Goal: Task Accomplishment & Management: Manage account settings

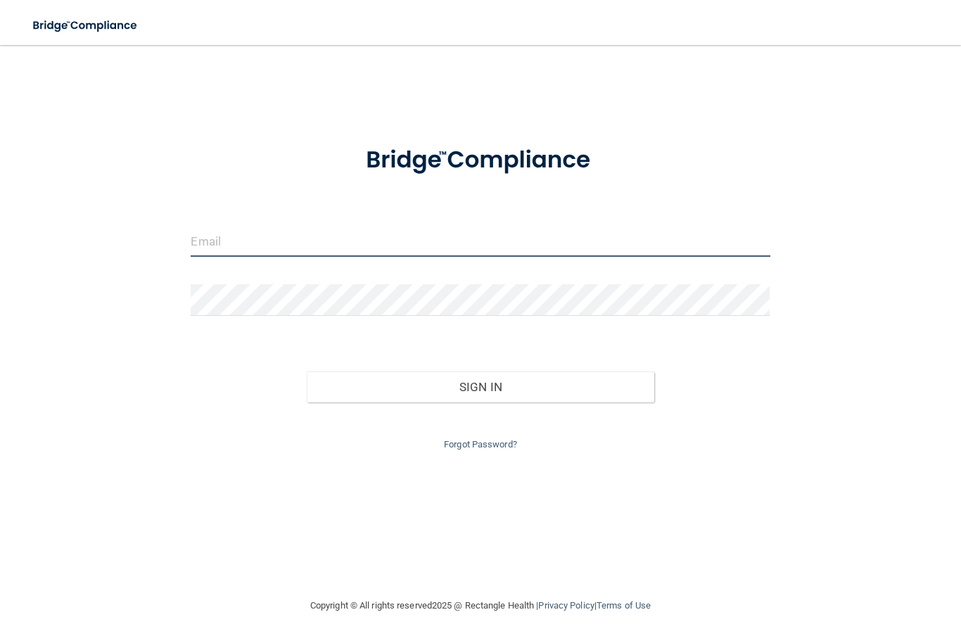
click at [447, 237] on input "email" at bounding box center [480, 241] width 579 height 32
click at [469, 444] on link "Forgot Password?" at bounding box center [480, 444] width 73 height 11
click at [311, 240] on input "email" at bounding box center [480, 241] width 579 height 32
type input "[EMAIL_ADDRESS][DOMAIN_NAME]"
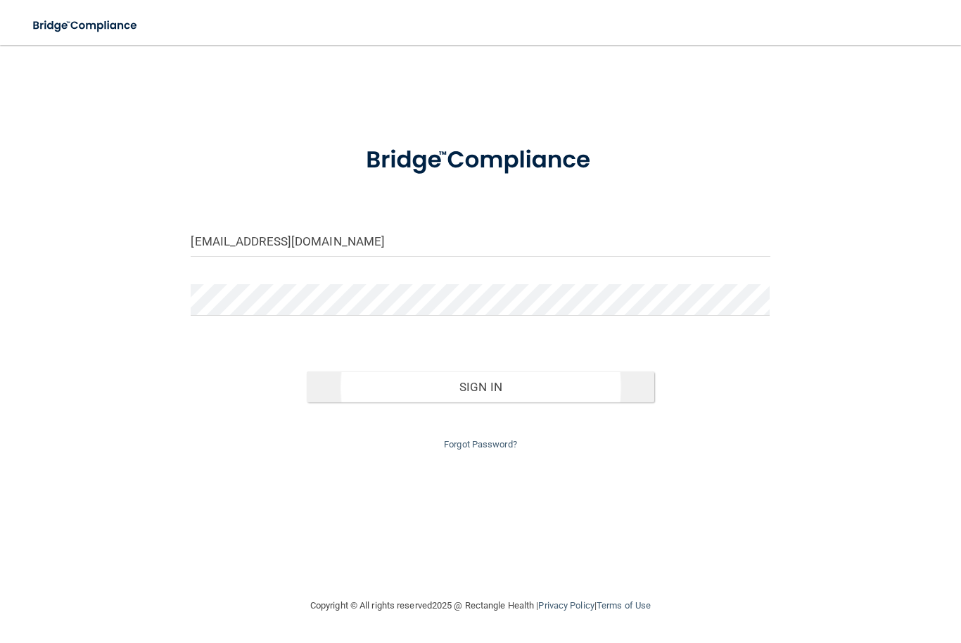
click at [540, 379] on button "Sign In" at bounding box center [481, 386] width 348 height 31
click at [489, 385] on button "Sign In" at bounding box center [481, 386] width 348 height 31
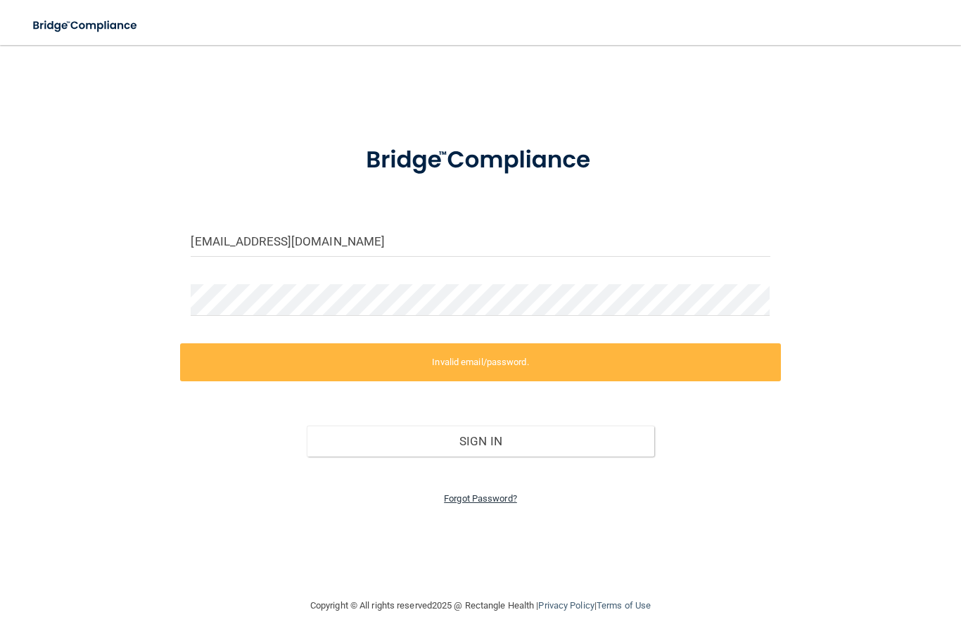
click at [478, 497] on link "Forgot Password?" at bounding box center [480, 498] width 73 height 11
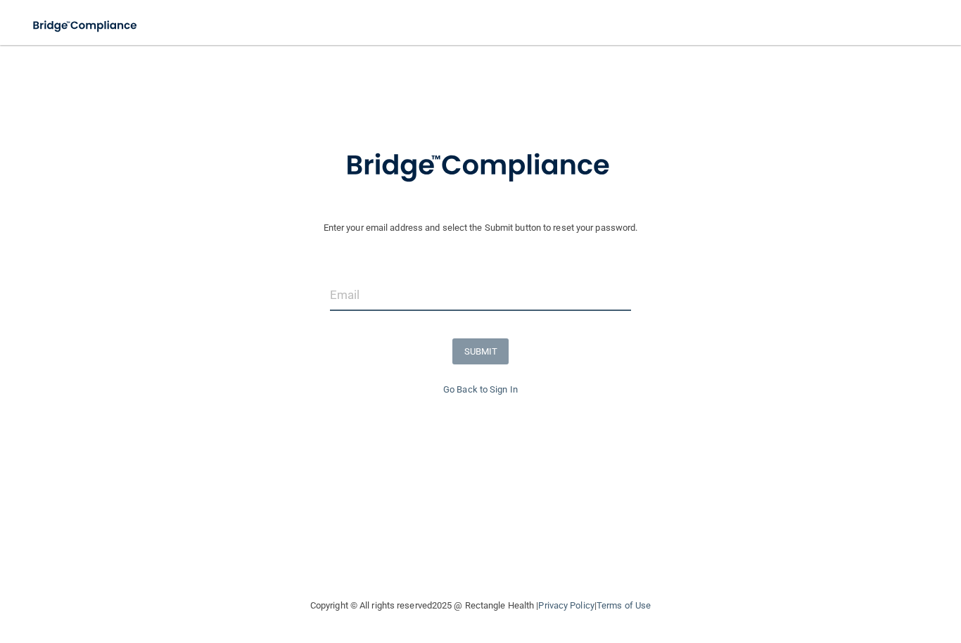
click at [445, 295] on input "email" at bounding box center [481, 295] width 302 height 32
type input "[EMAIL_ADDRESS][DOMAIN_NAME]"
click at [485, 356] on button "SUBMIT" at bounding box center [480, 351] width 57 height 26
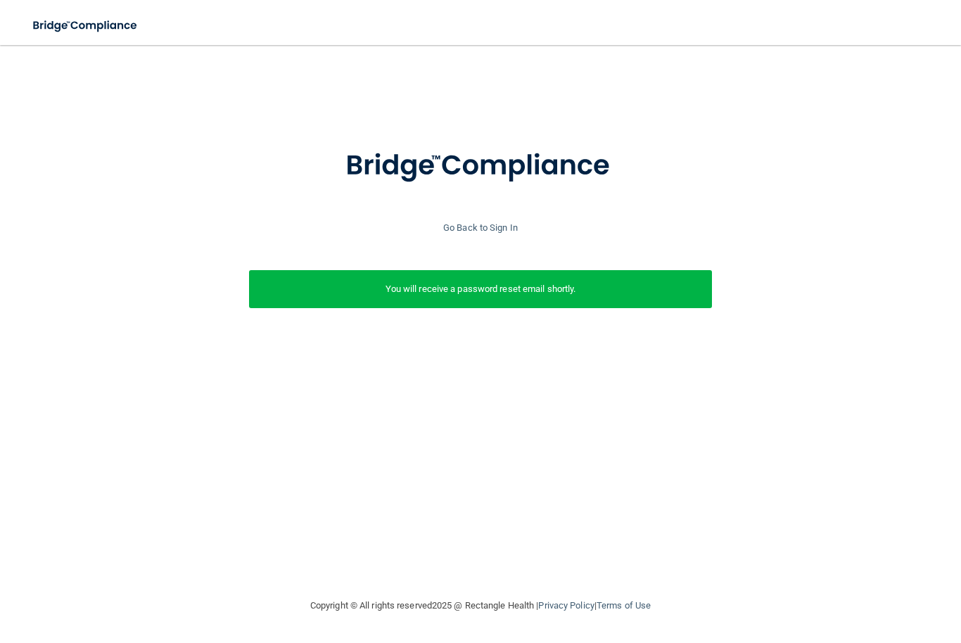
click at [553, 303] on div "You will receive a password reset email shortly." at bounding box center [480, 289] width 463 height 38
click at [549, 289] on p "You will receive a password reset email shortly." at bounding box center [481, 289] width 442 height 17
click at [480, 231] on link "Go Back to Sign In" at bounding box center [480, 227] width 75 height 11
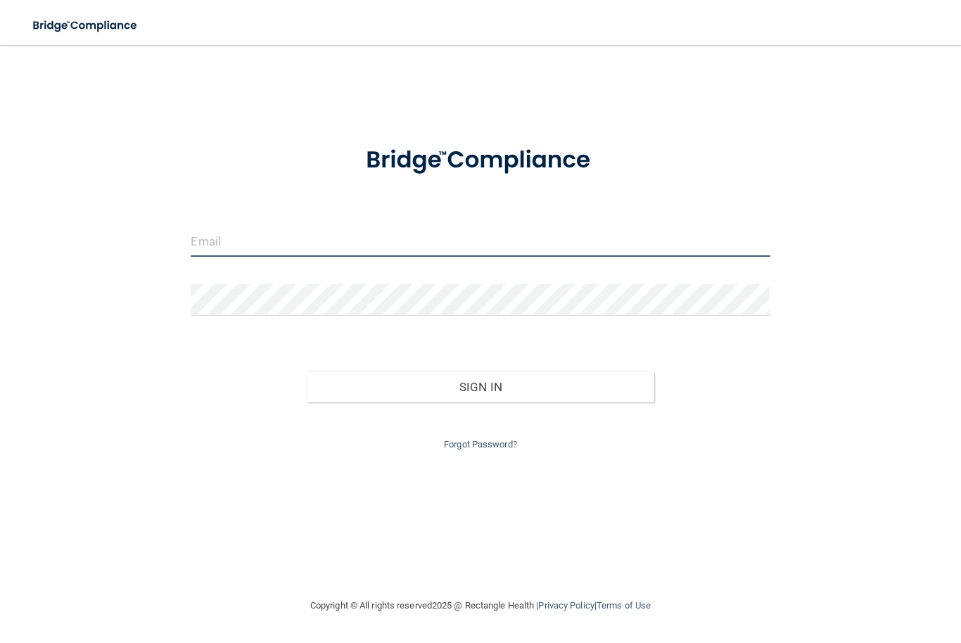
click at [452, 245] on input "email" at bounding box center [480, 241] width 579 height 32
type input "[EMAIL_ADDRESS][DOMAIN_NAME]"
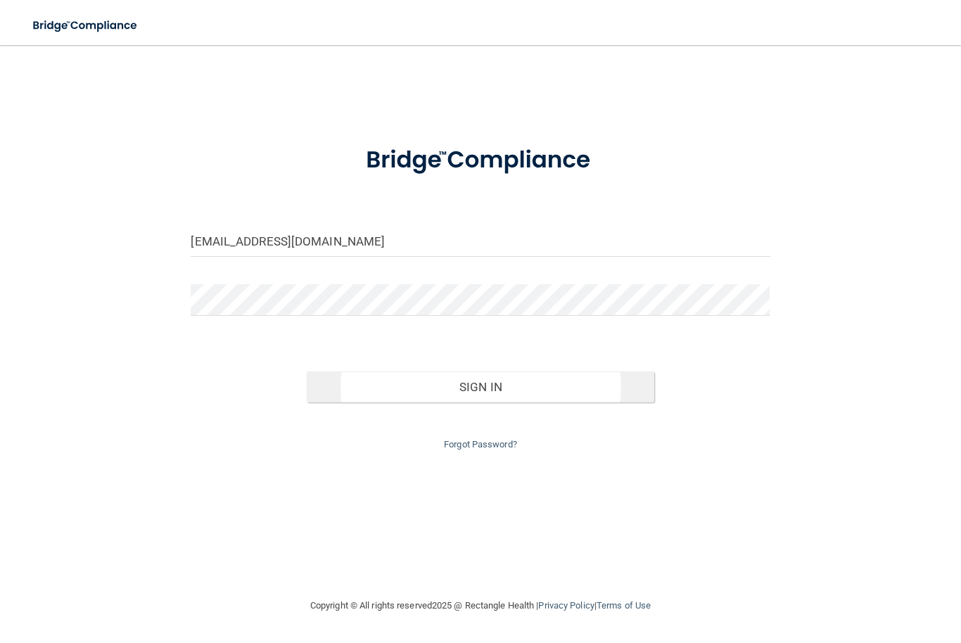
click at [518, 394] on button "Sign In" at bounding box center [481, 386] width 348 height 31
